Goal: Navigation & Orientation: Find specific page/section

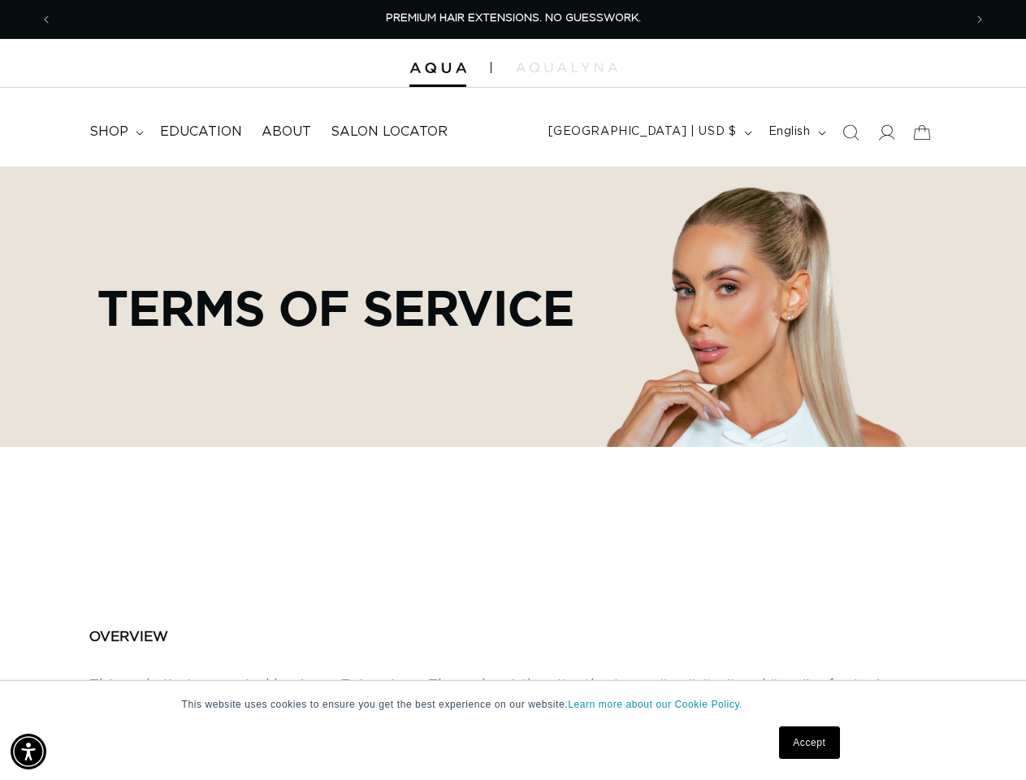
click at [513, 390] on div "Terms of service" at bounding box center [513, 307] width 1010 height 280
click at [28, 752] on img "Accessibility Menu" at bounding box center [29, 752] width 36 height 36
